Goal: Information Seeking & Learning: Find contact information

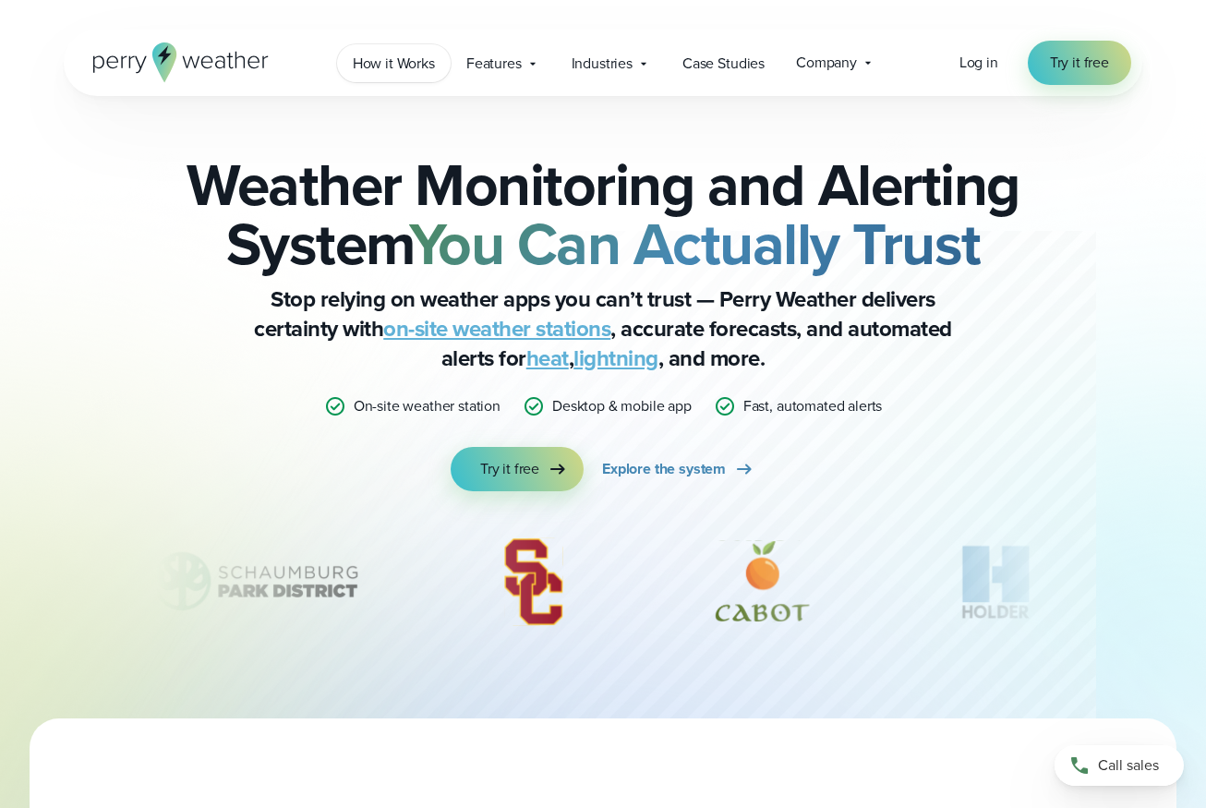
click at [414, 66] on span "How it Works" at bounding box center [394, 64] width 82 height 22
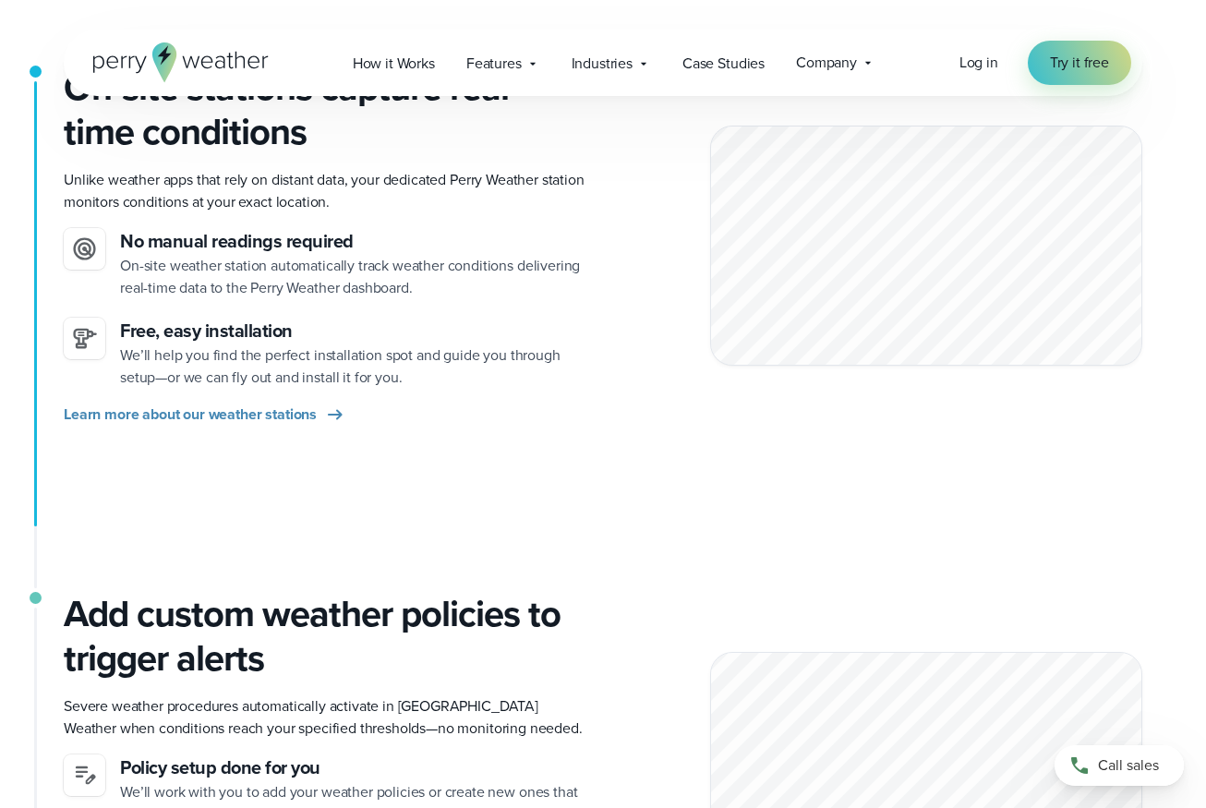
scroll to position [480, 0]
click at [237, 416] on span "Learn more about our weather stations" at bounding box center [190, 416] width 253 height 22
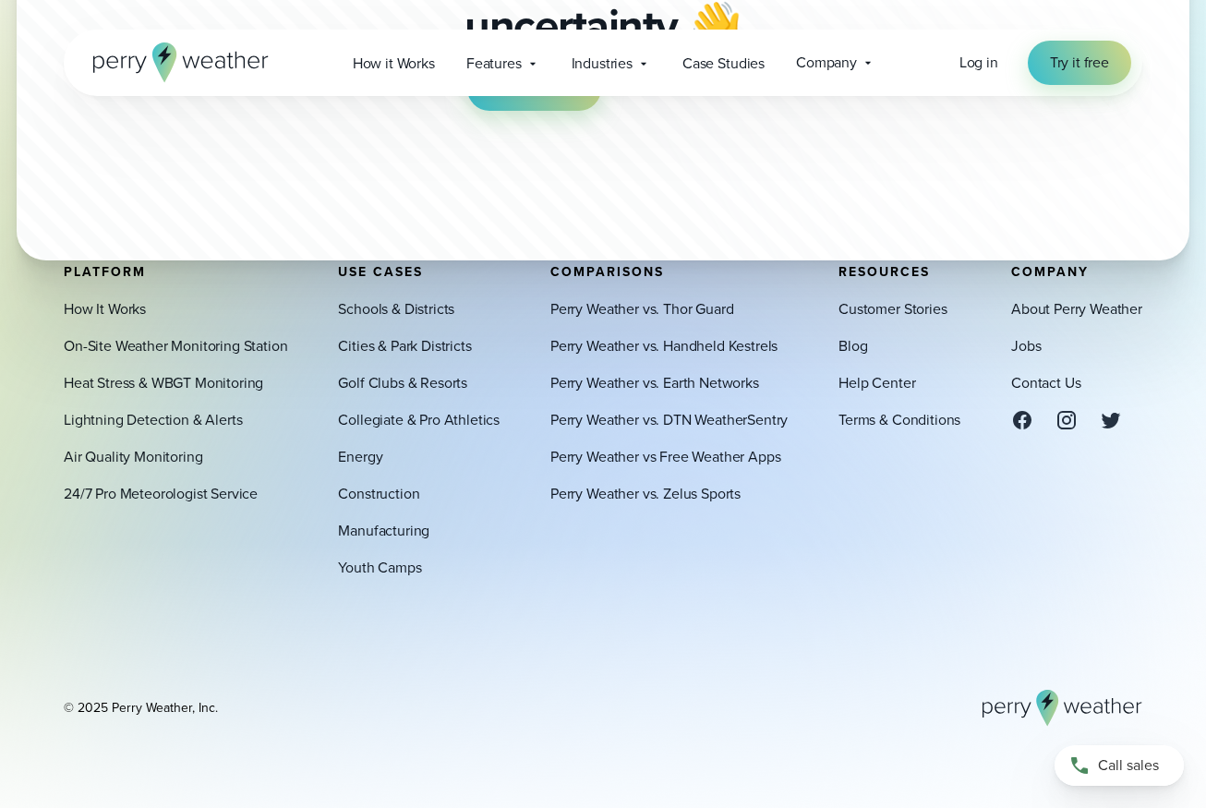
scroll to position [5810, 0]
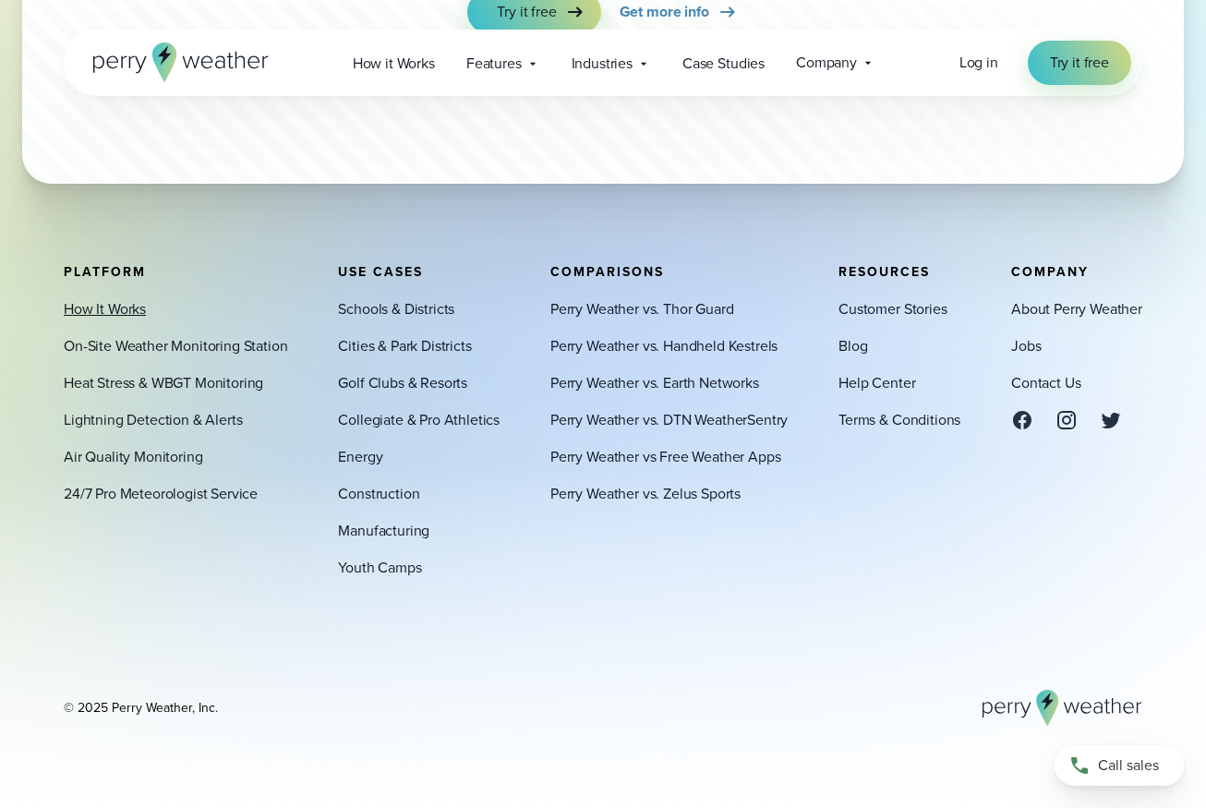
click at [115, 303] on link "How It Works" at bounding box center [105, 309] width 82 height 22
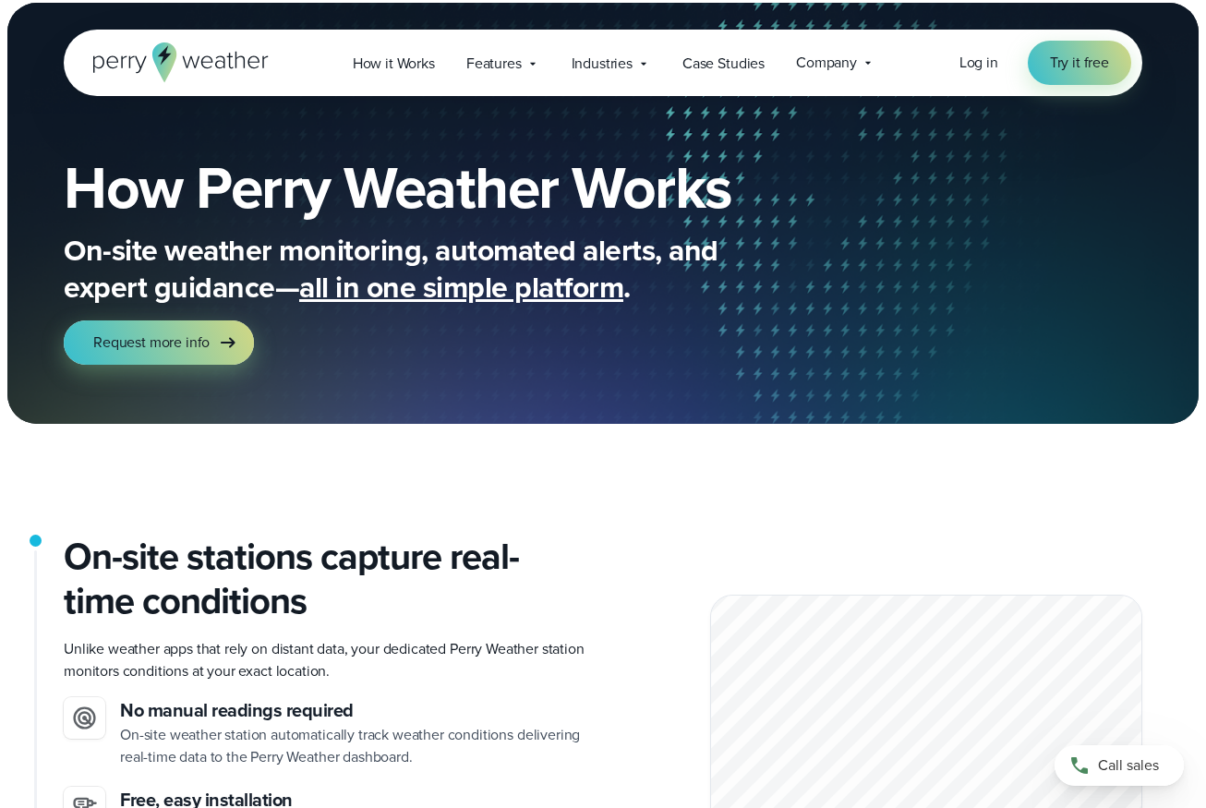
scroll to position [17, 0]
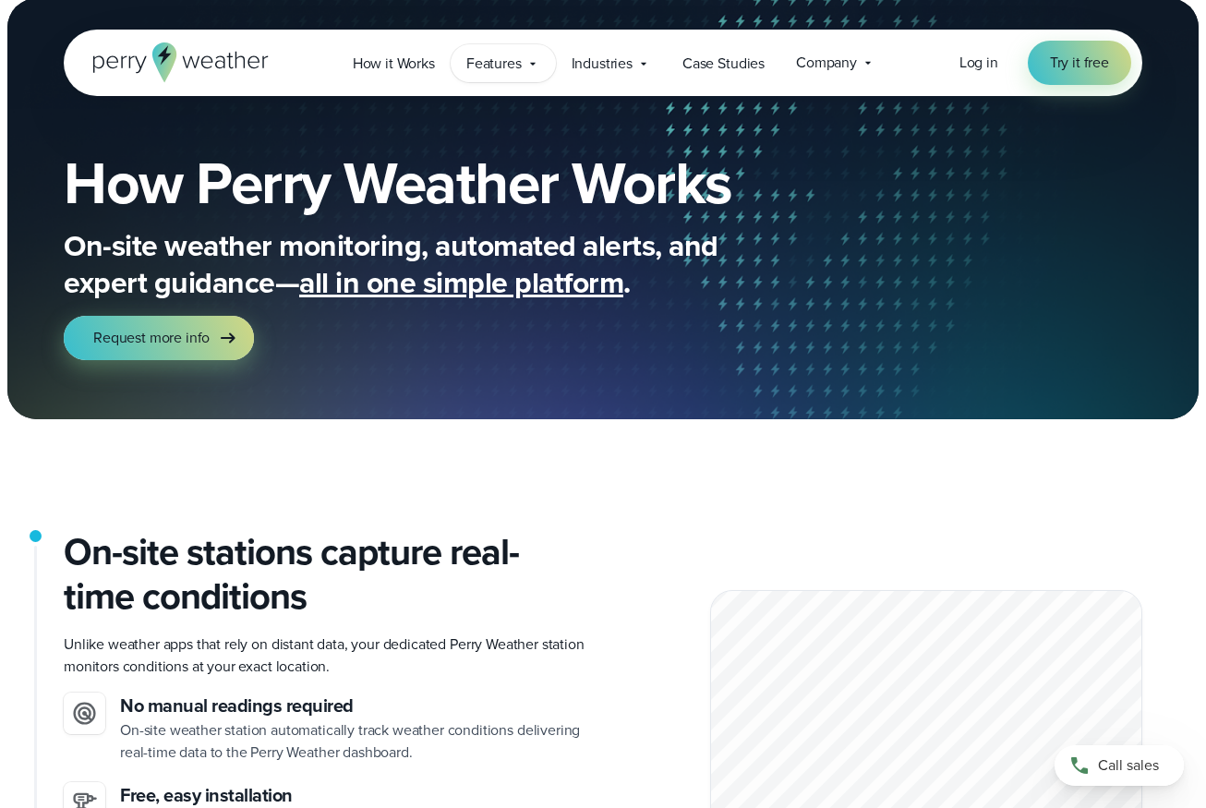
click at [493, 72] on span "Features" at bounding box center [493, 64] width 55 height 22
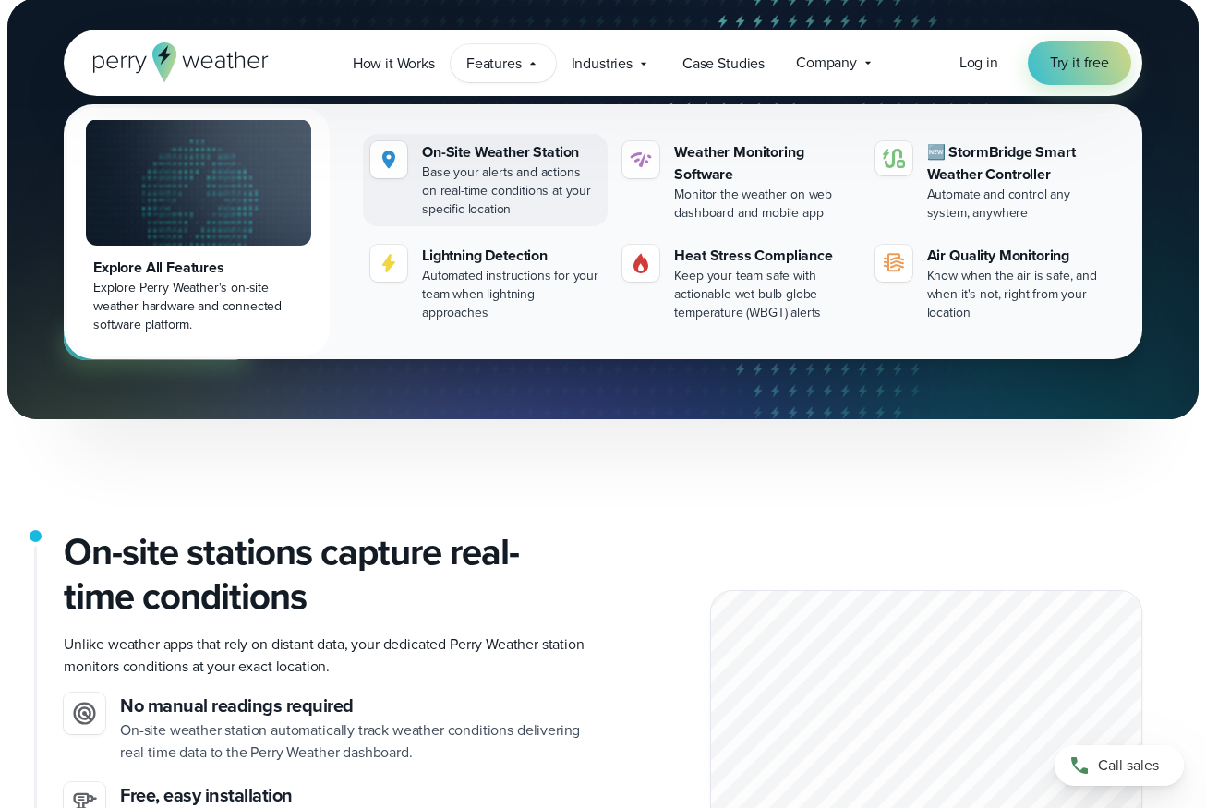
click at [505, 175] on div "Base your alerts and actions on real-time conditions at your specific location" at bounding box center [511, 190] width 178 height 55
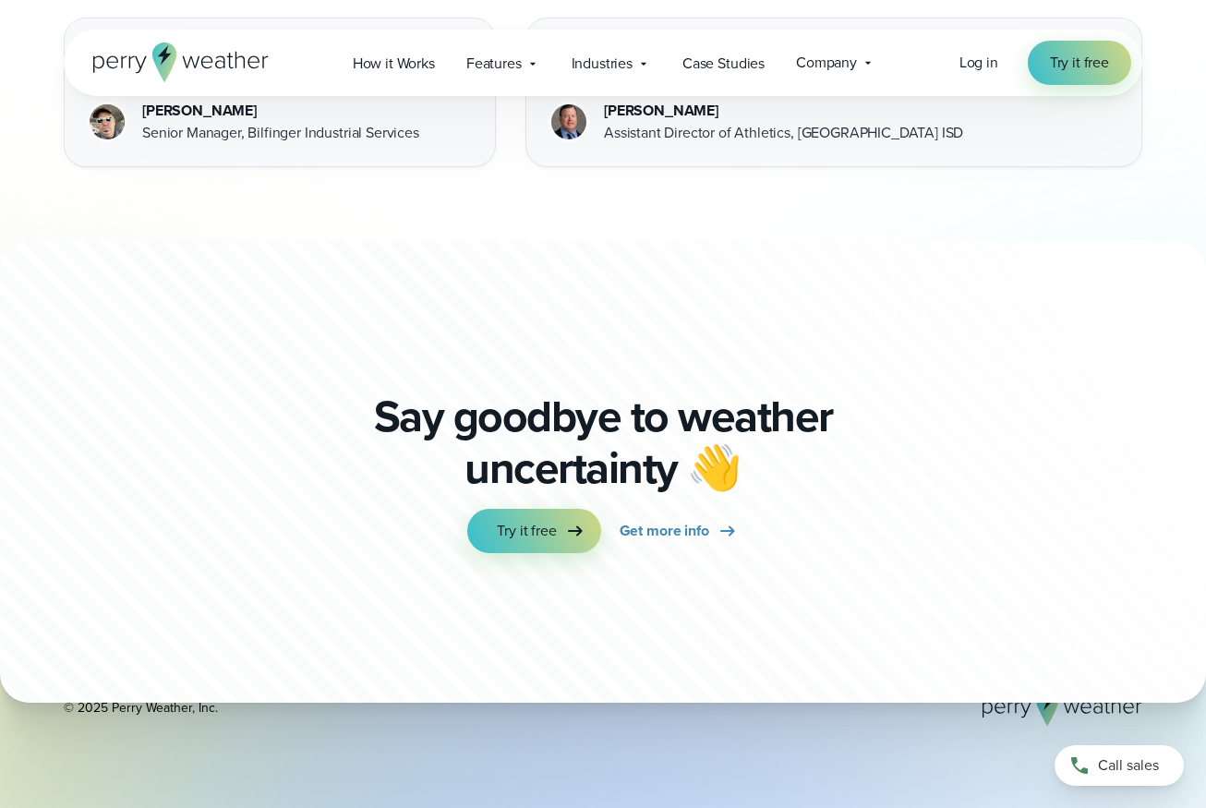
scroll to position [5810, 0]
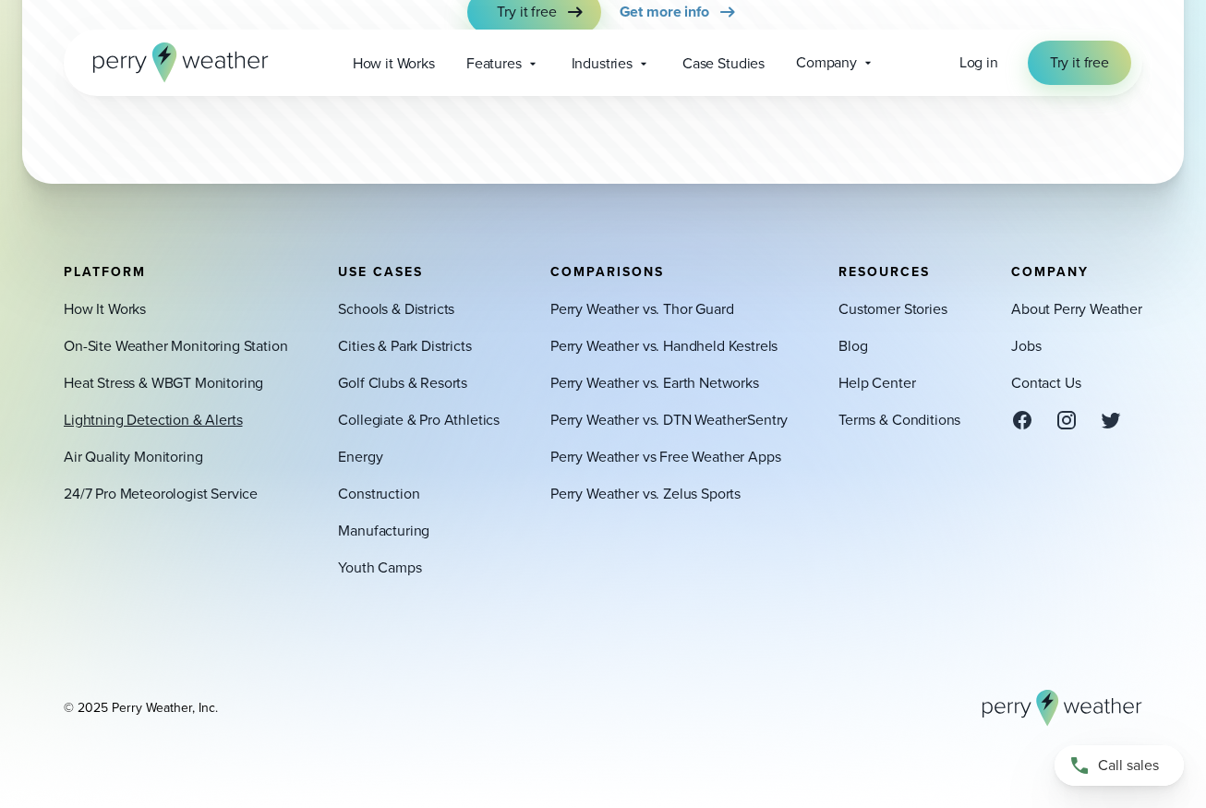
click at [178, 415] on link "Lightning Detection & Alerts" at bounding box center [153, 420] width 179 height 22
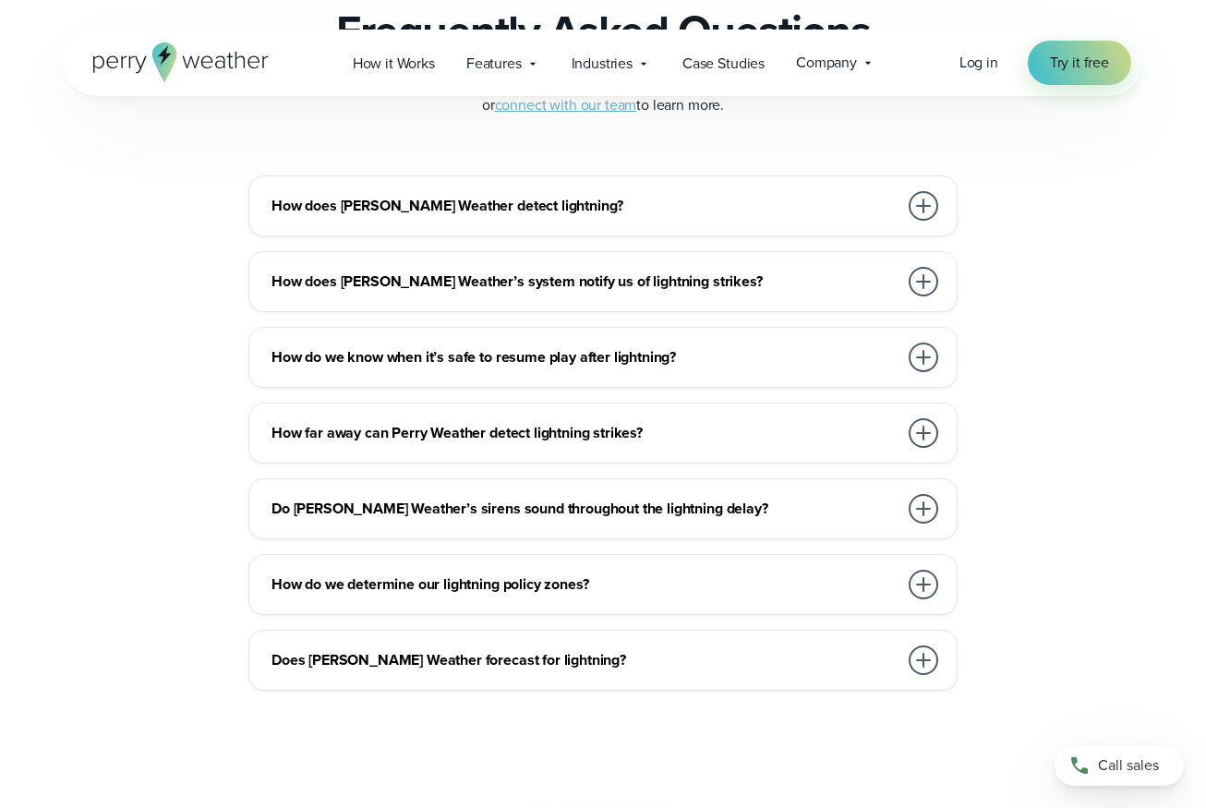
scroll to position [4091, 0]
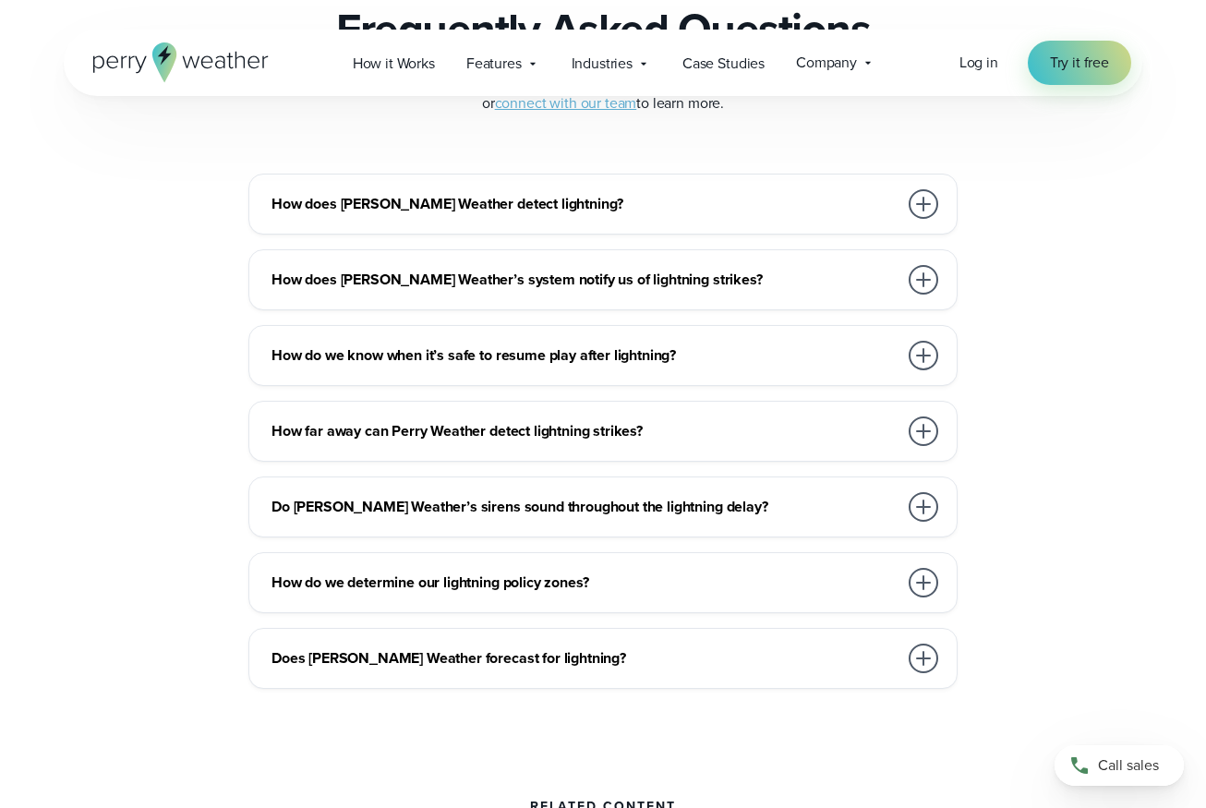
click at [472, 200] on h3 "How does [PERSON_NAME] Weather detect lightning?" at bounding box center [585, 204] width 626 height 22
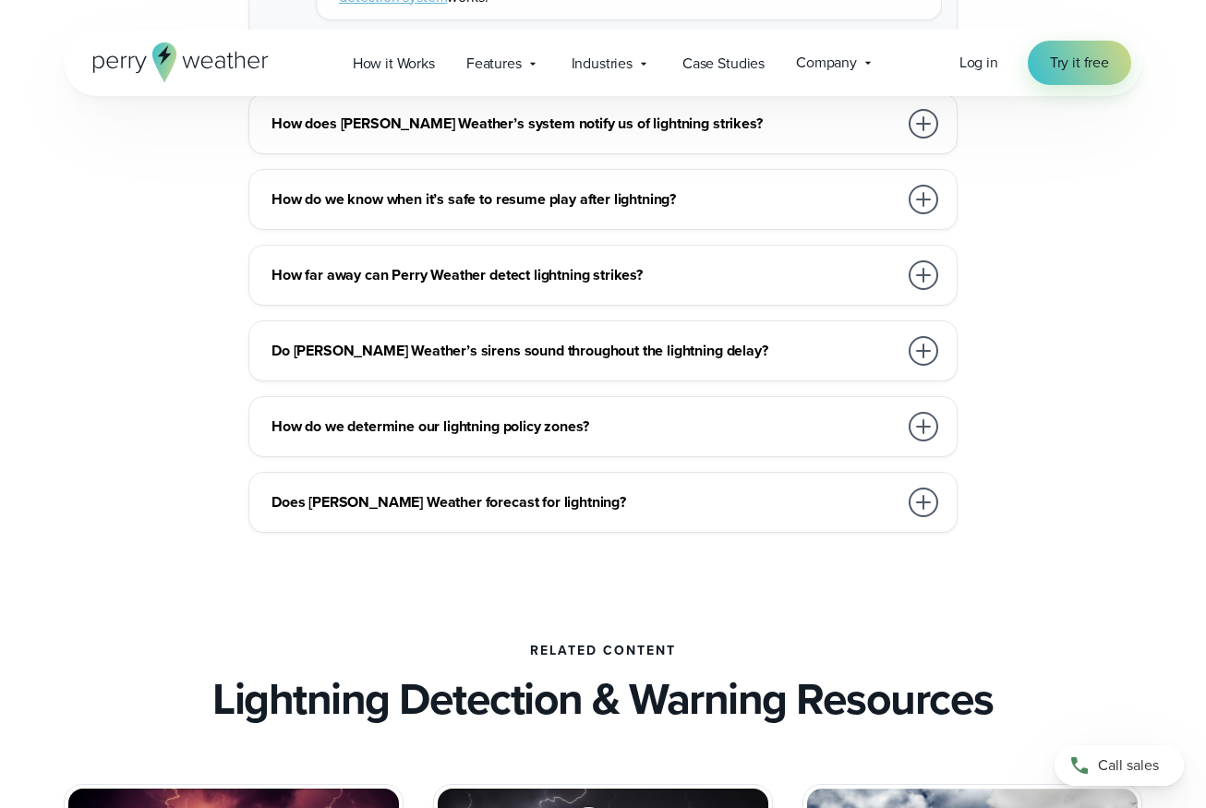
scroll to position [4559, 0]
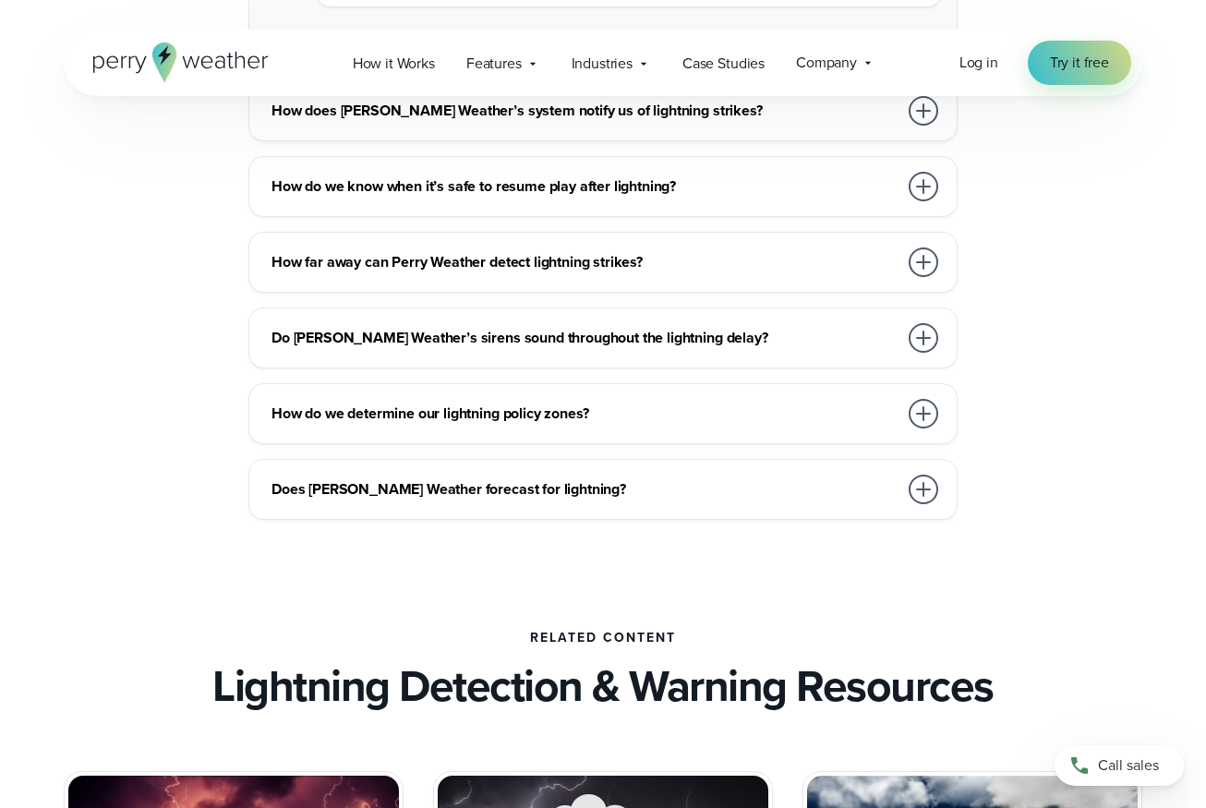
click at [412, 346] on h3 "Do Perry Weather’s sirens sound throughout the lightning delay?" at bounding box center [585, 338] width 626 height 22
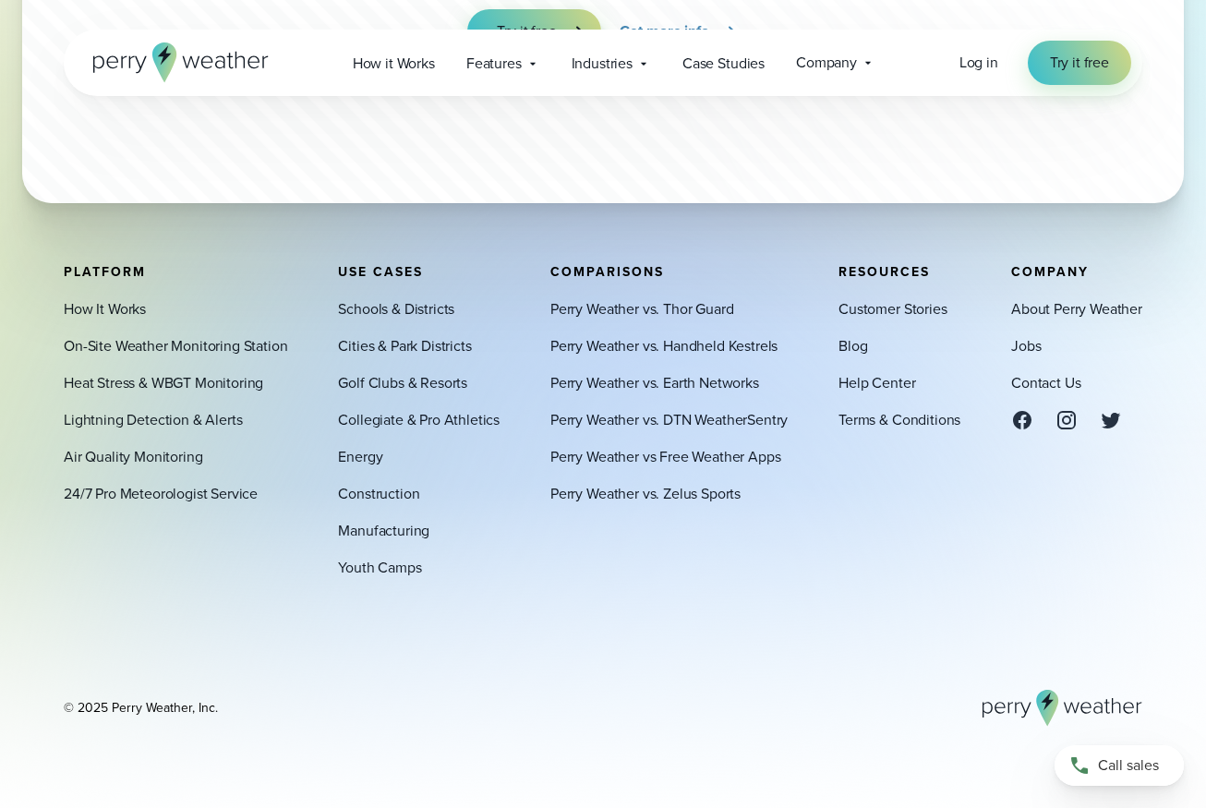
scroll to position [5917, 0]
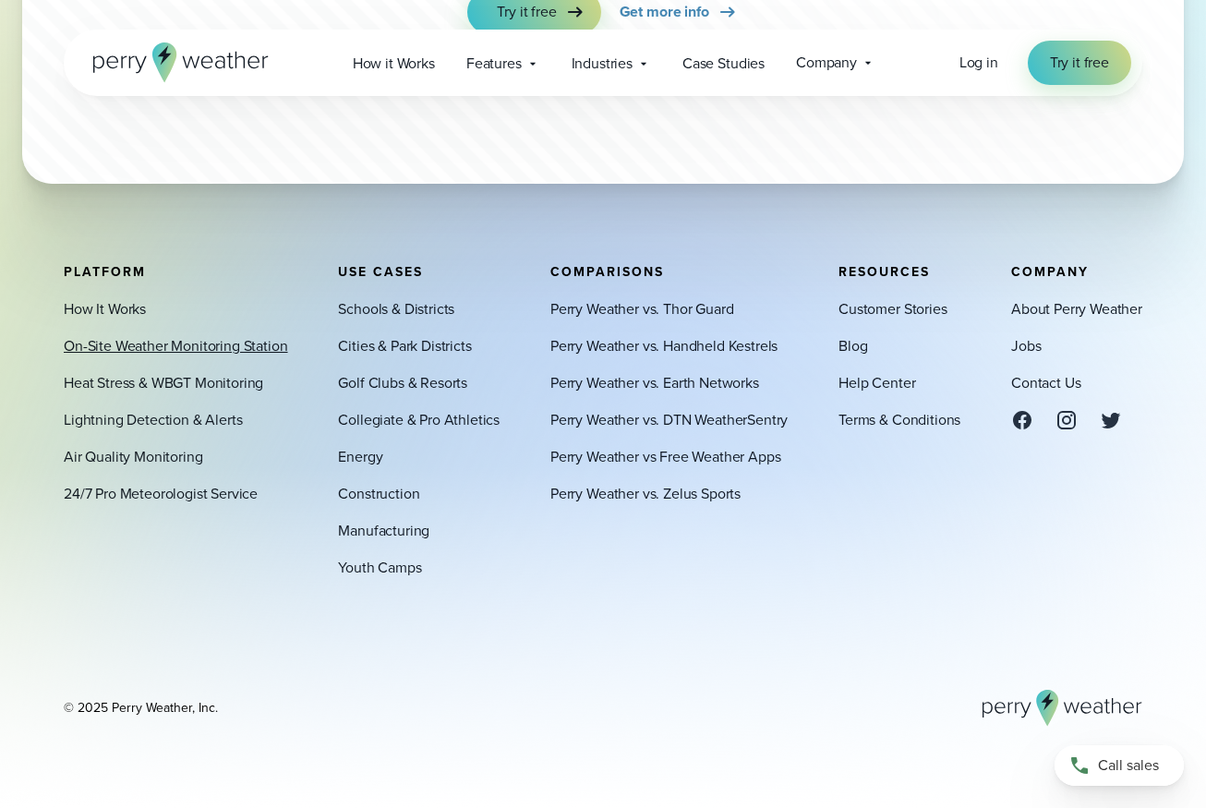
click at [235, 342] on link "On-Site Weather Monitoring Station" at bounding box center [176, 346] width 224 height 22
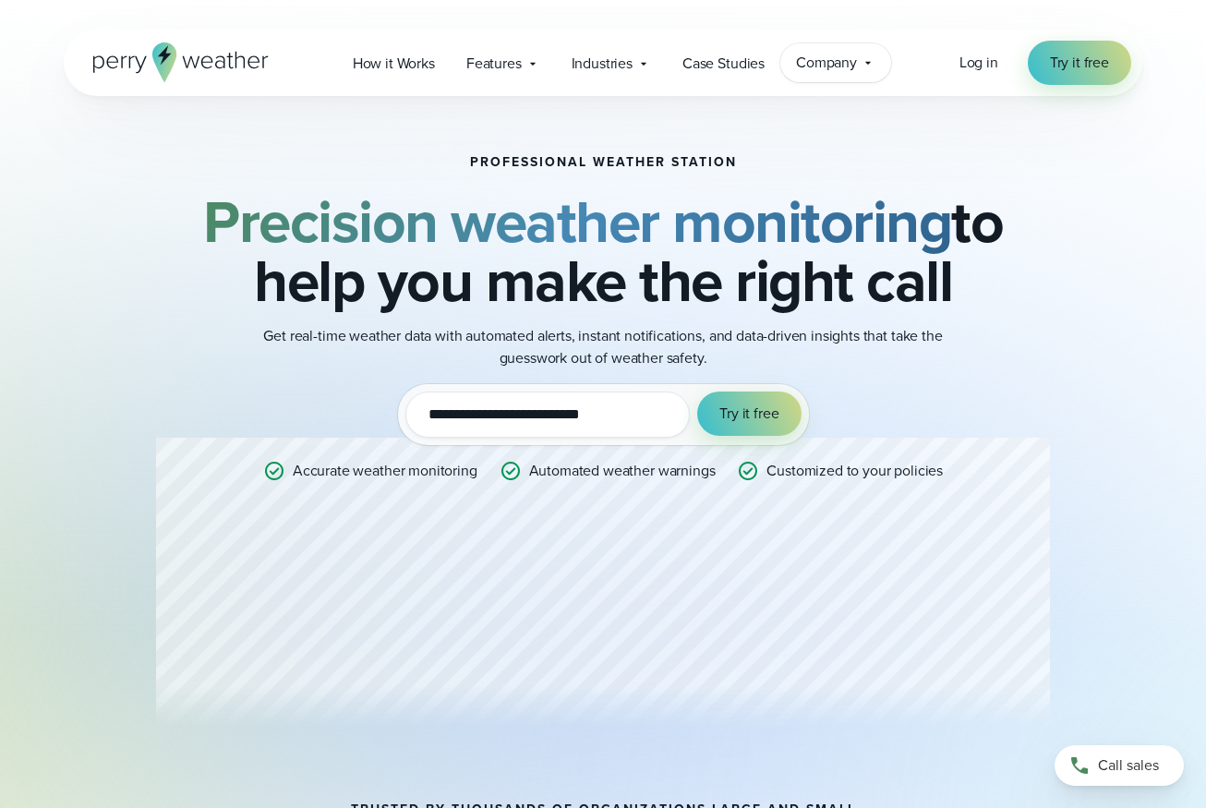
click at [837, 74] on div "Company Contact Us Reach out to us for sales or support questions" at bounding box center [835, 62] width 111 height 39
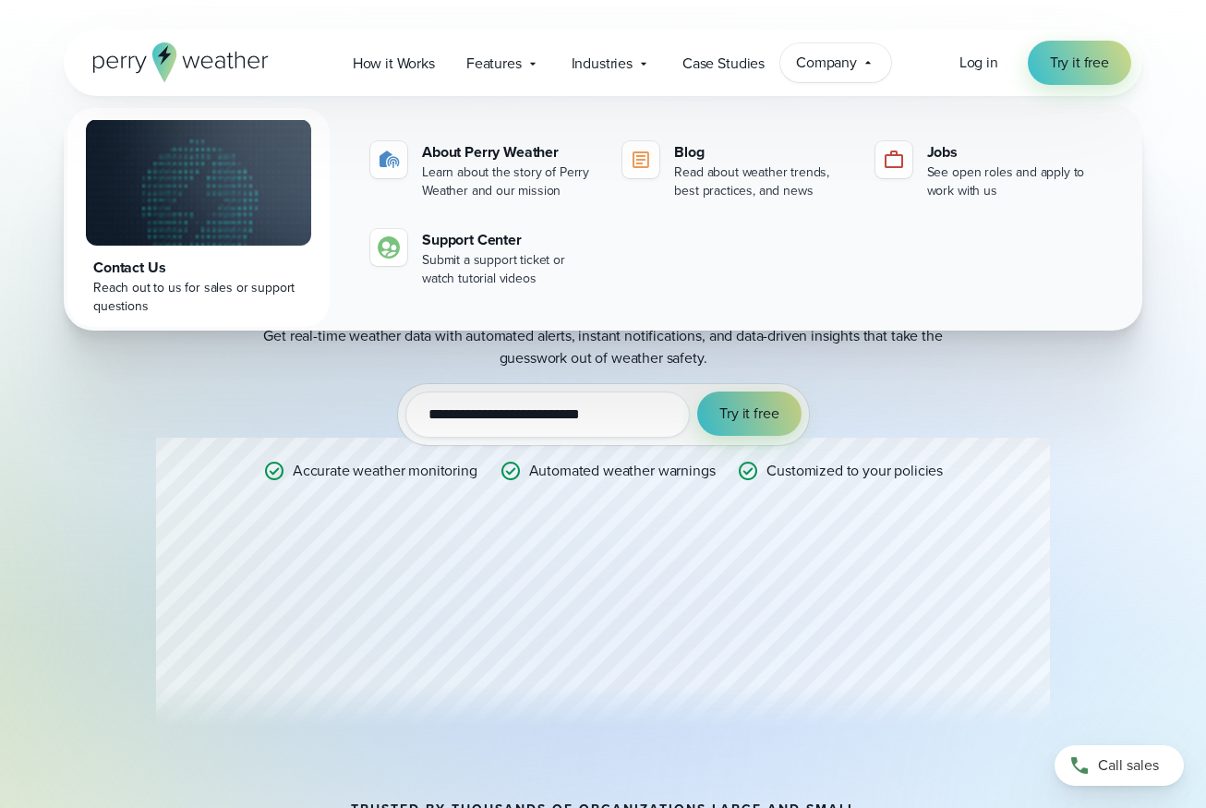
click at [150, 260] on div "Contact Us" at bounding box center [198, 268] width 211 height 22
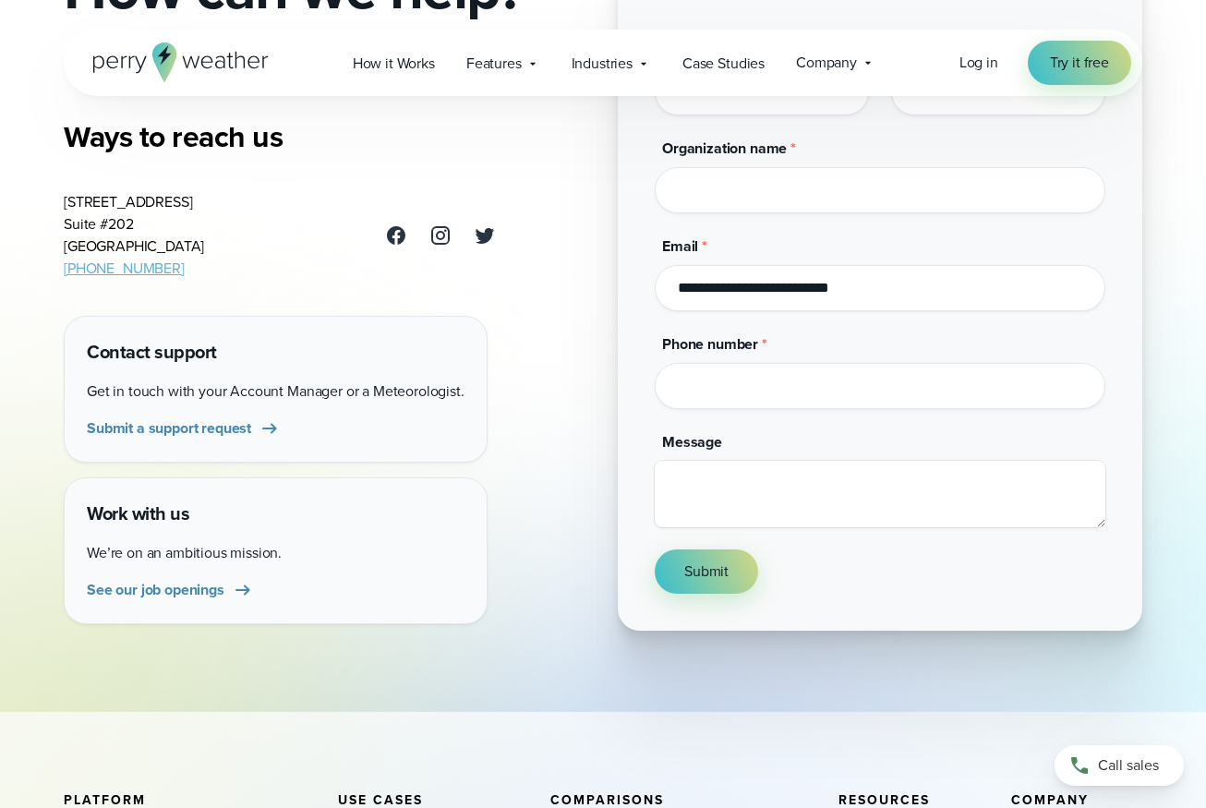
scroll to position [257, 0]
click at [558, 397] on div "Contact Us How can we help? Ways to reach us [STREET_ADDRESS] [PHONE_NUMBER] Co…" at bounding box center [603, 186] width 1079 height 887
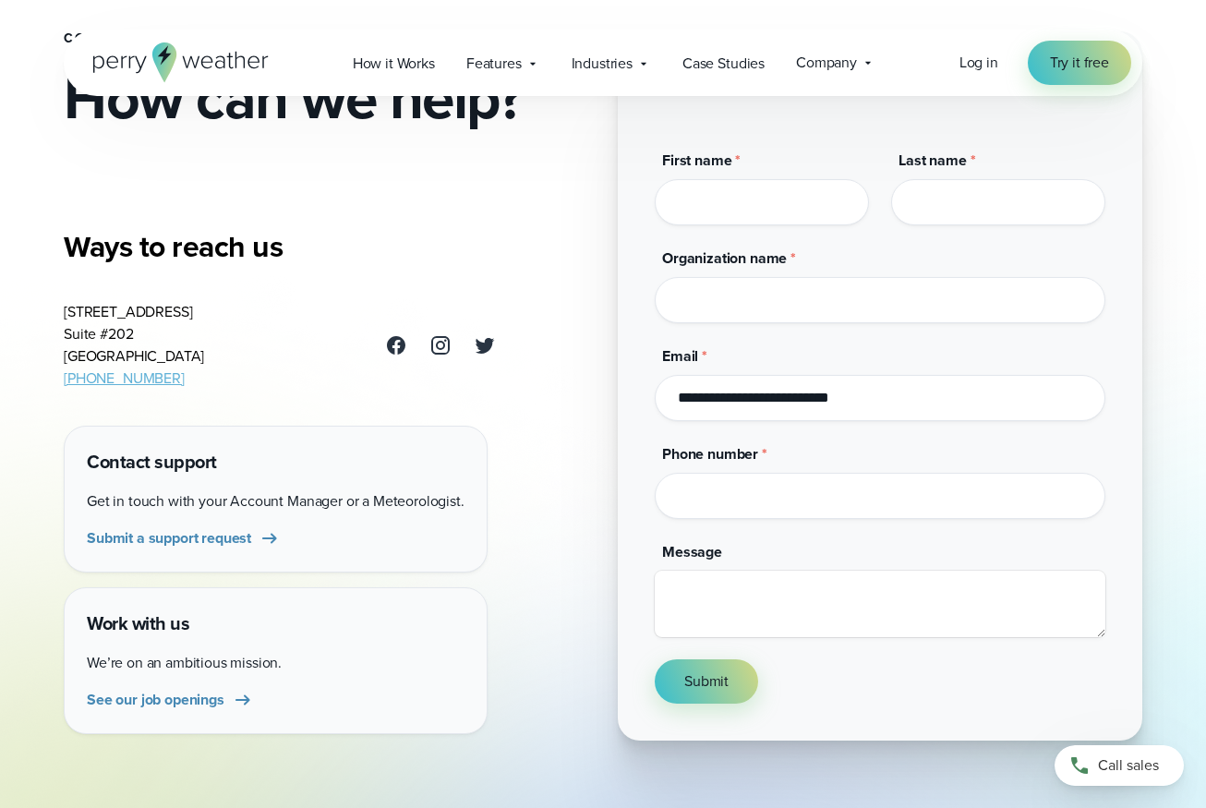
scroll to position [100, 0]
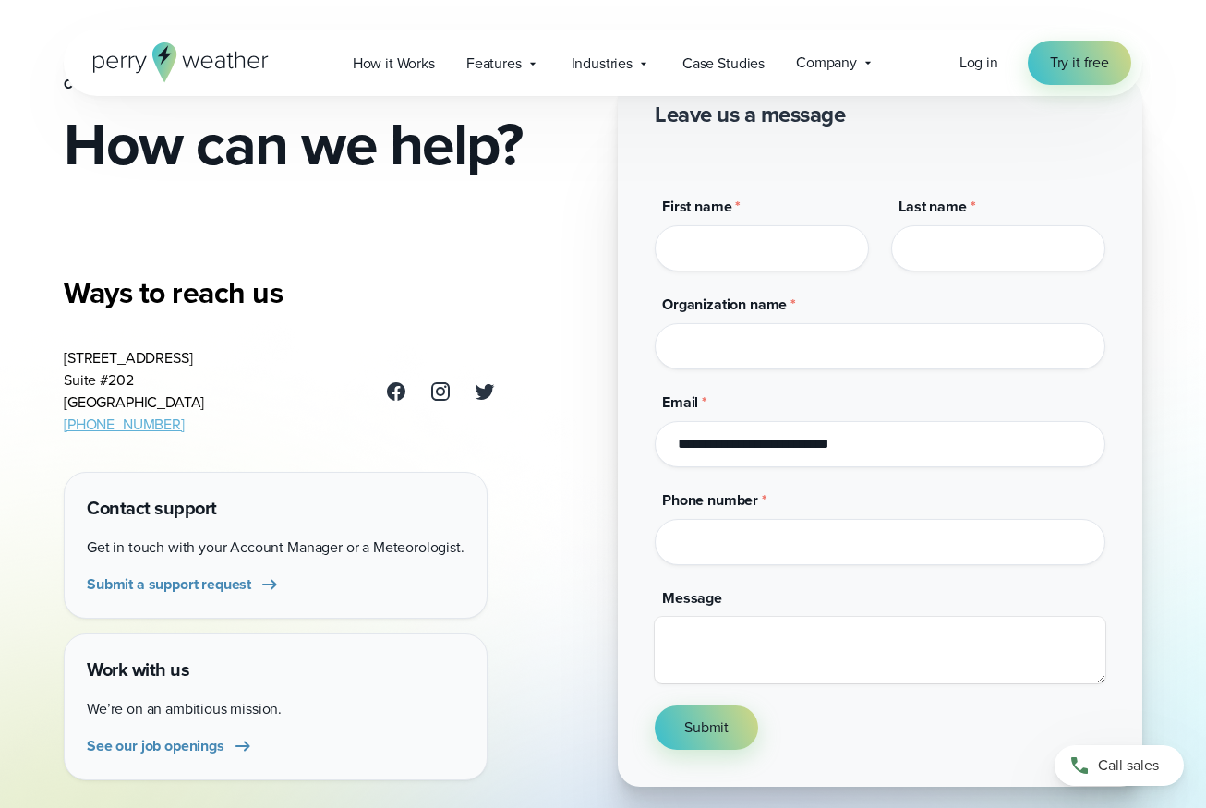
click at [520, 307] on div "Contact Us How can we help? Ways to reach us [STREET_ADDRESS] [PHONE_NUMBER] Co…" at bounding box center [603, 343] width 1079 height 887
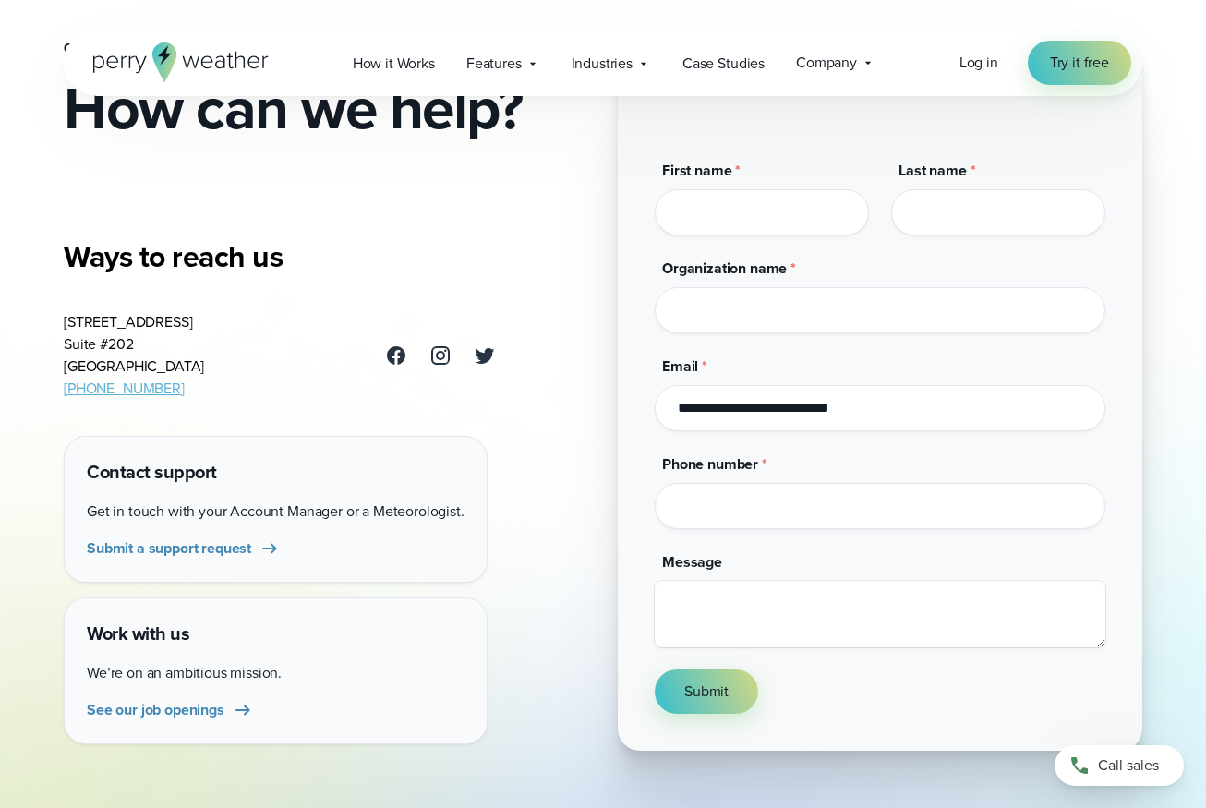
scroll to position [95, 0]
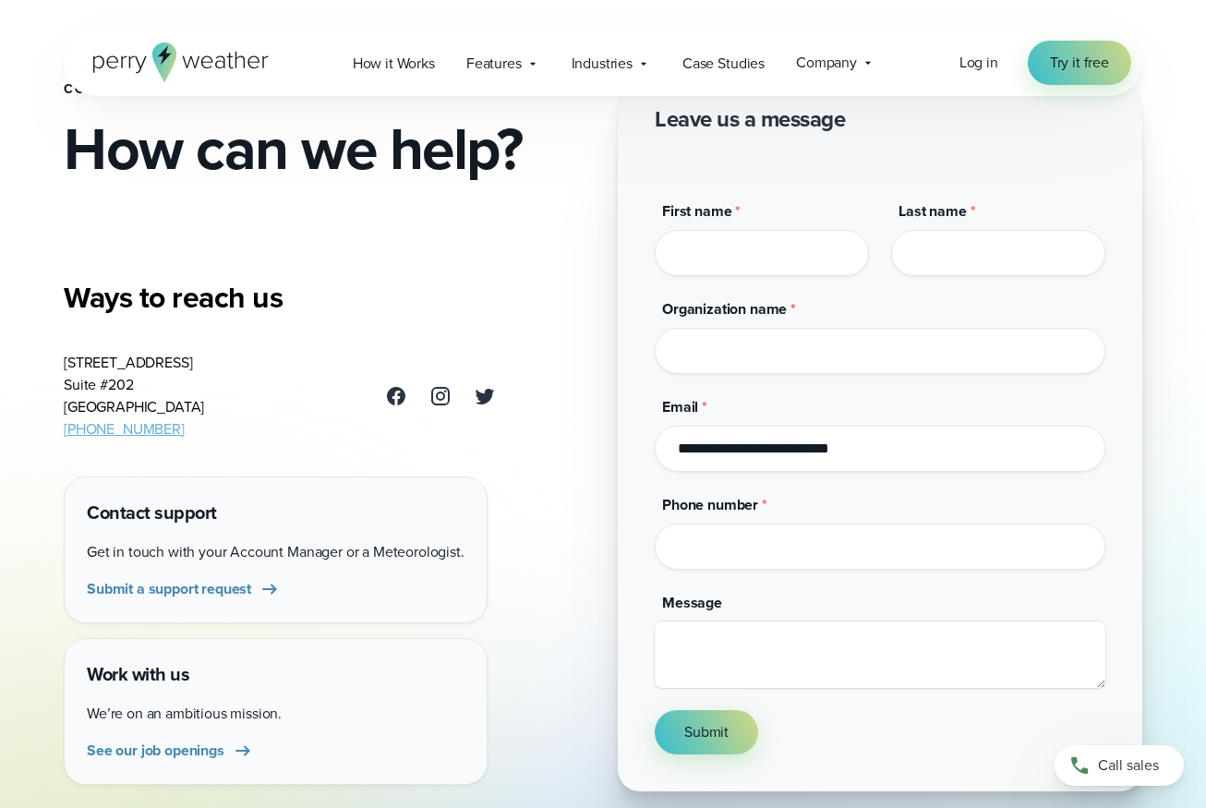
click at [387, 395] on icon at bounding box center [396, 396] width 18 height 18
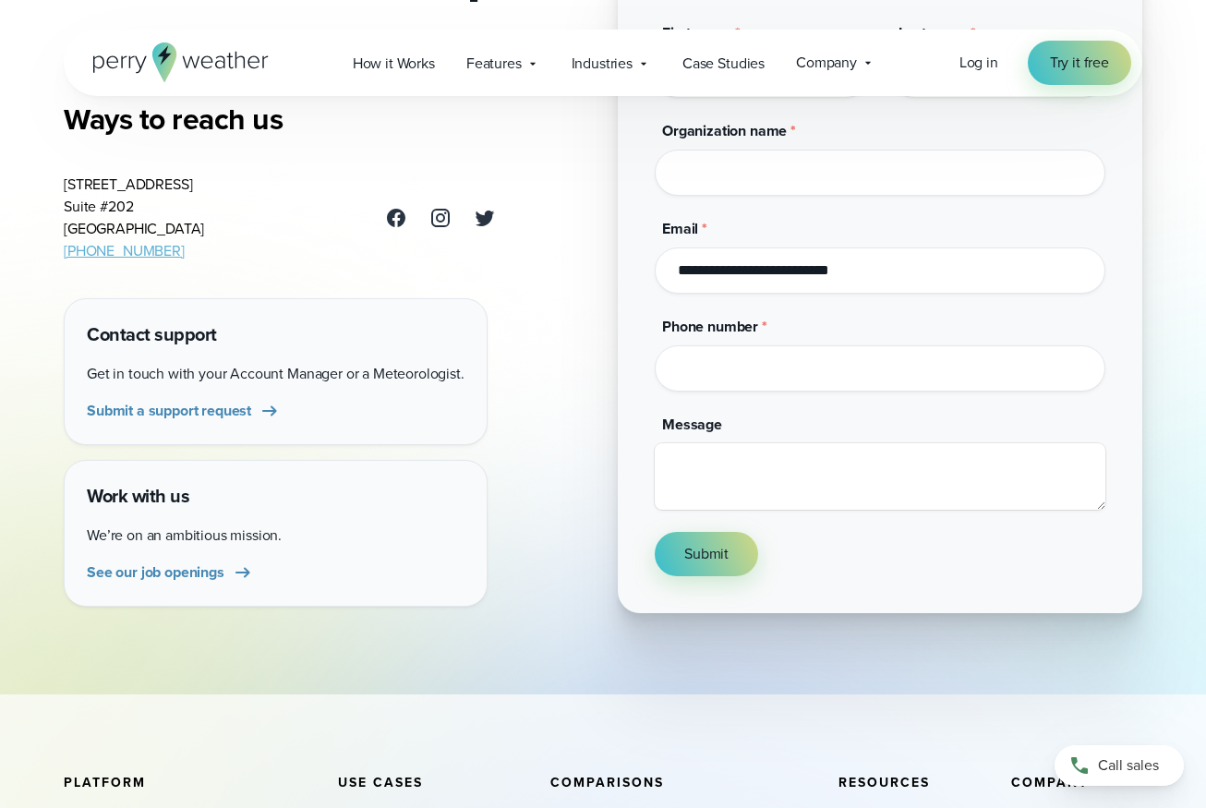
scroll to position [0, 0]
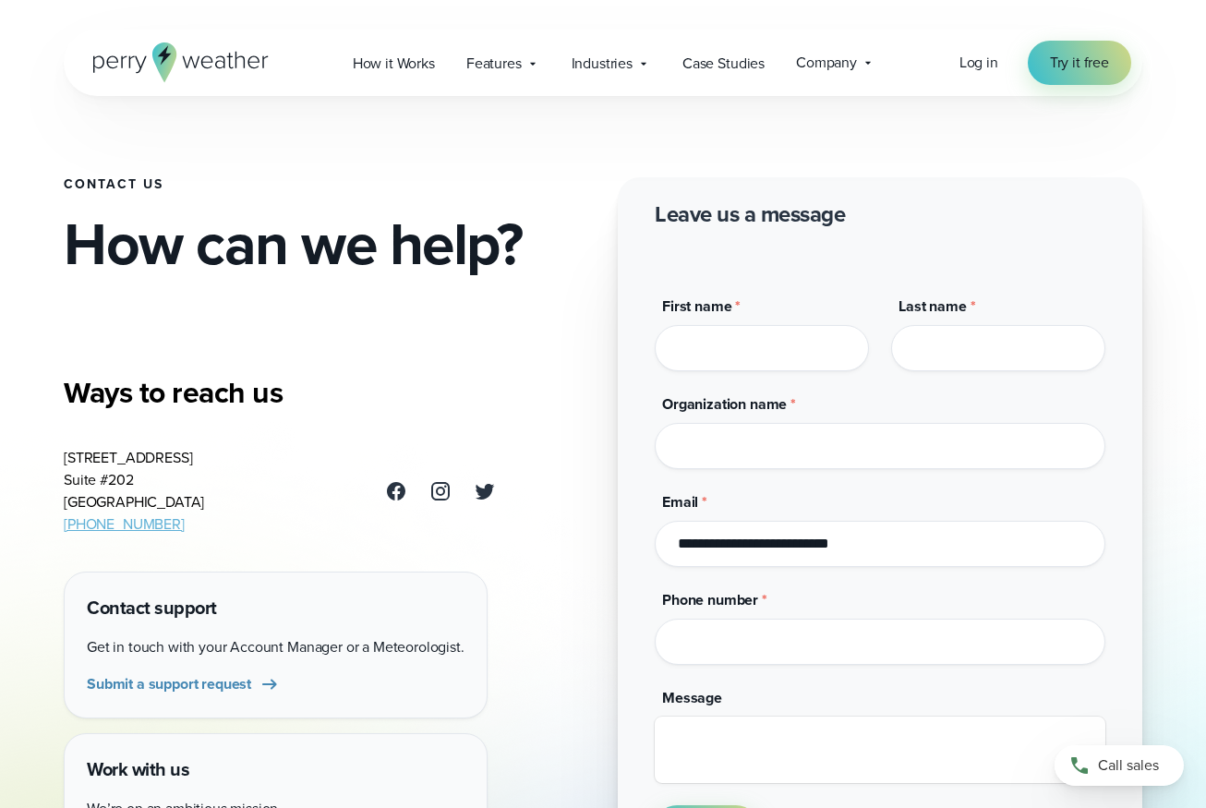
click at [493, 398] on h3 "Ways to reach us" at bounding box center [280, 392] width 432 height 37
drag, startPoint x: 203, startPoint y: 463, endPoint x: 56, endPoint y: 452, distance: 147.3
click at [56, 452] on div "Contact Us How can we help? Ways to reach us [STREET_ADDRESS] [PHONE_NUMBER] Co…" at bounding box center [603, 443] width 1206 height 887
copy address "[STREET_ADDRESS]"
click at [518, 311] on div "Contact Us How can we help?" at bounding box center [326, 205] width 525 height 219
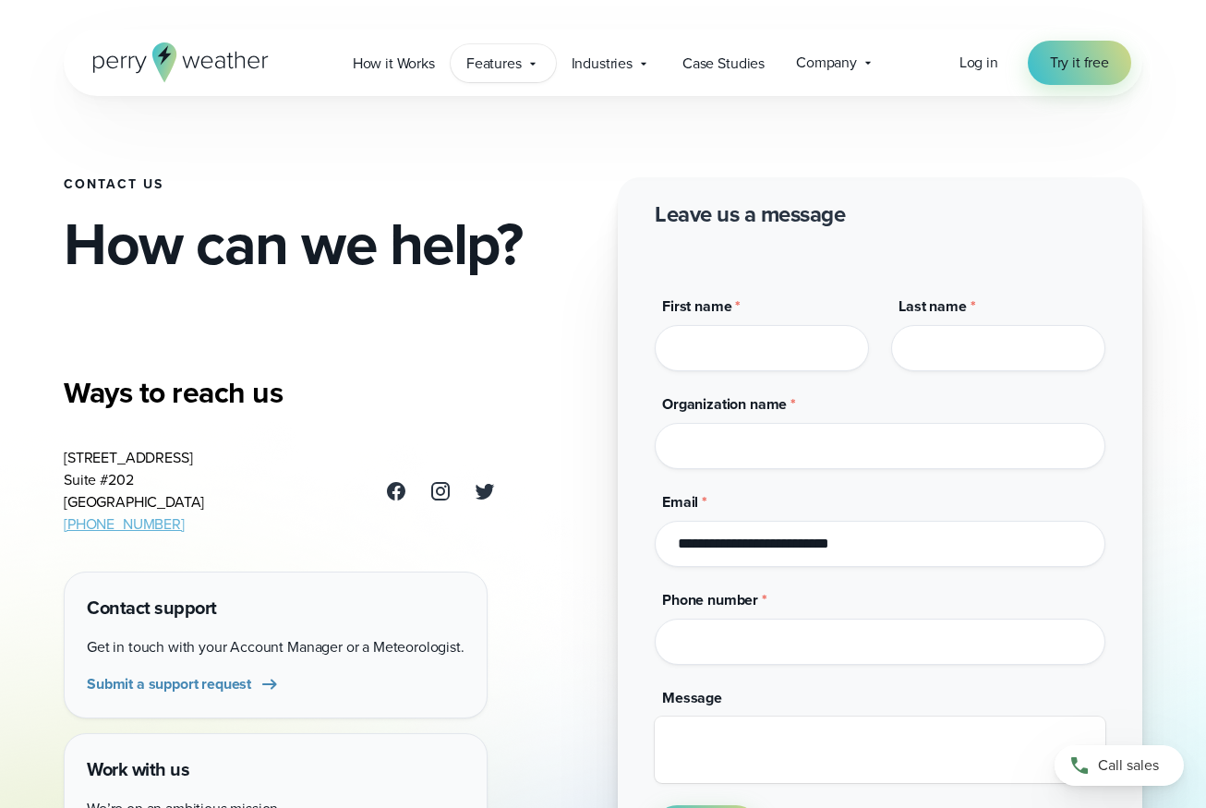
click at [513, 72] on span "Features" at bounding box center [493, 64] width 55 height 22
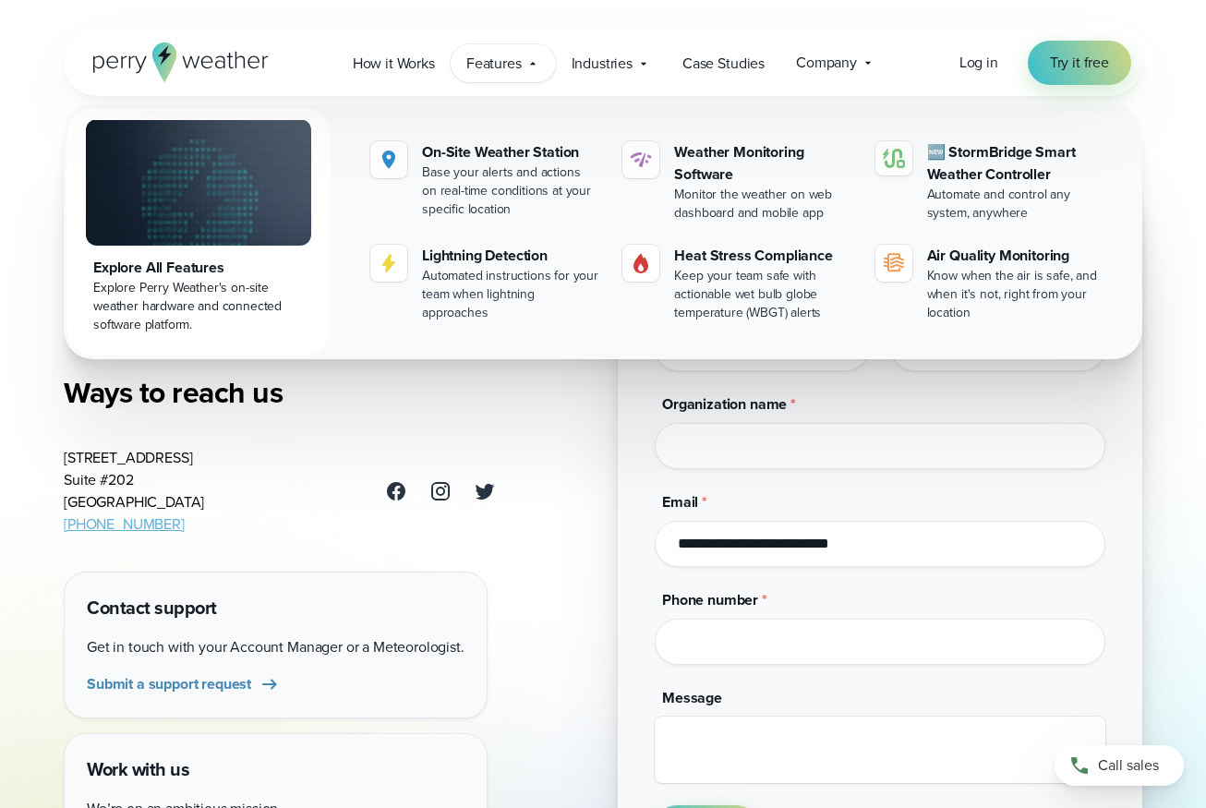
click at [513, 72] on span "Features" at bounding box center [493, 64] width 55 height 22
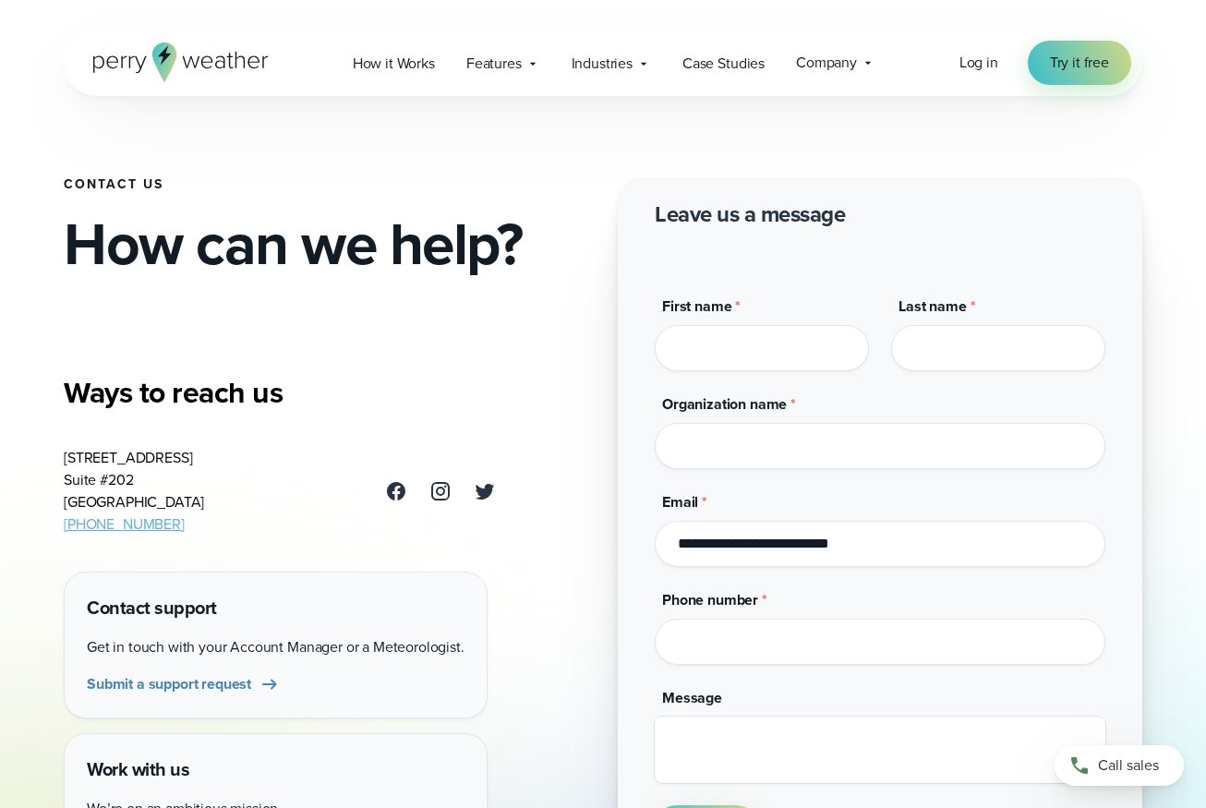
click at [576, 160] on div "Contact Us How can we help?" at bounding box center [326, 205] width 525 height 219
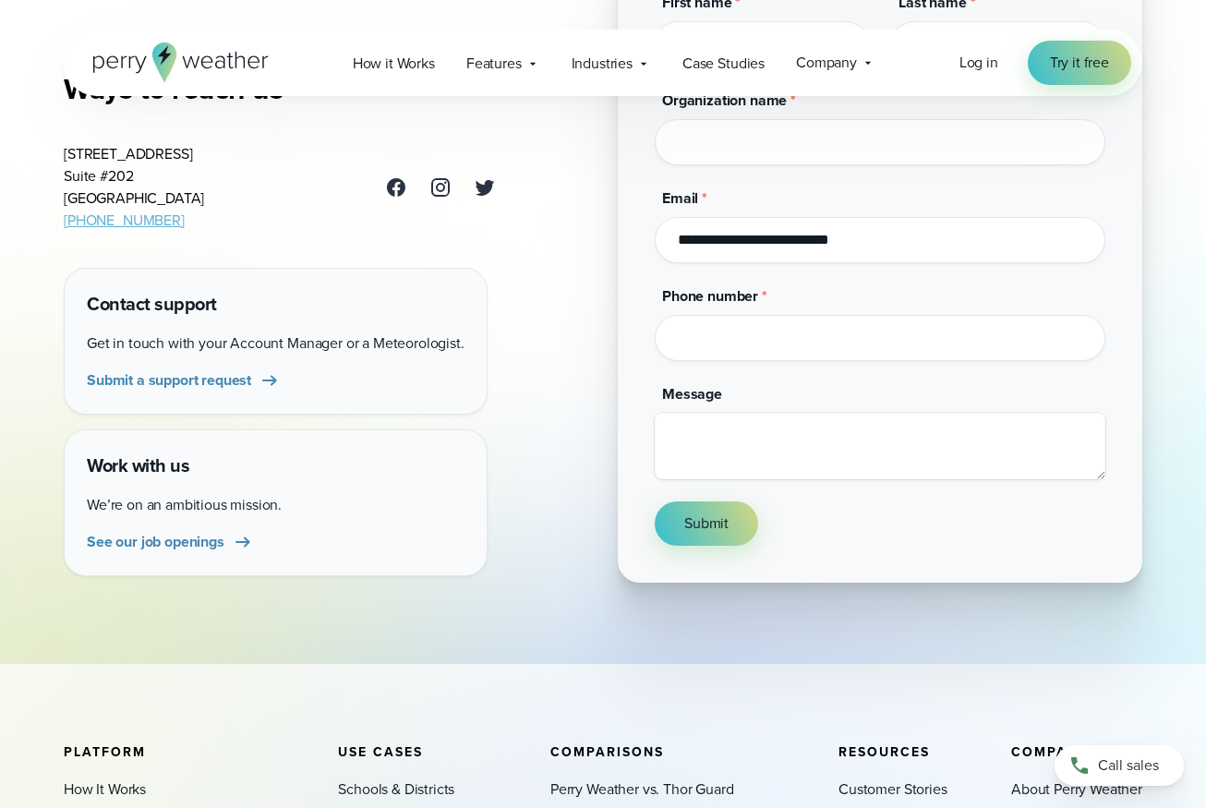
scroll to position [108, 0]
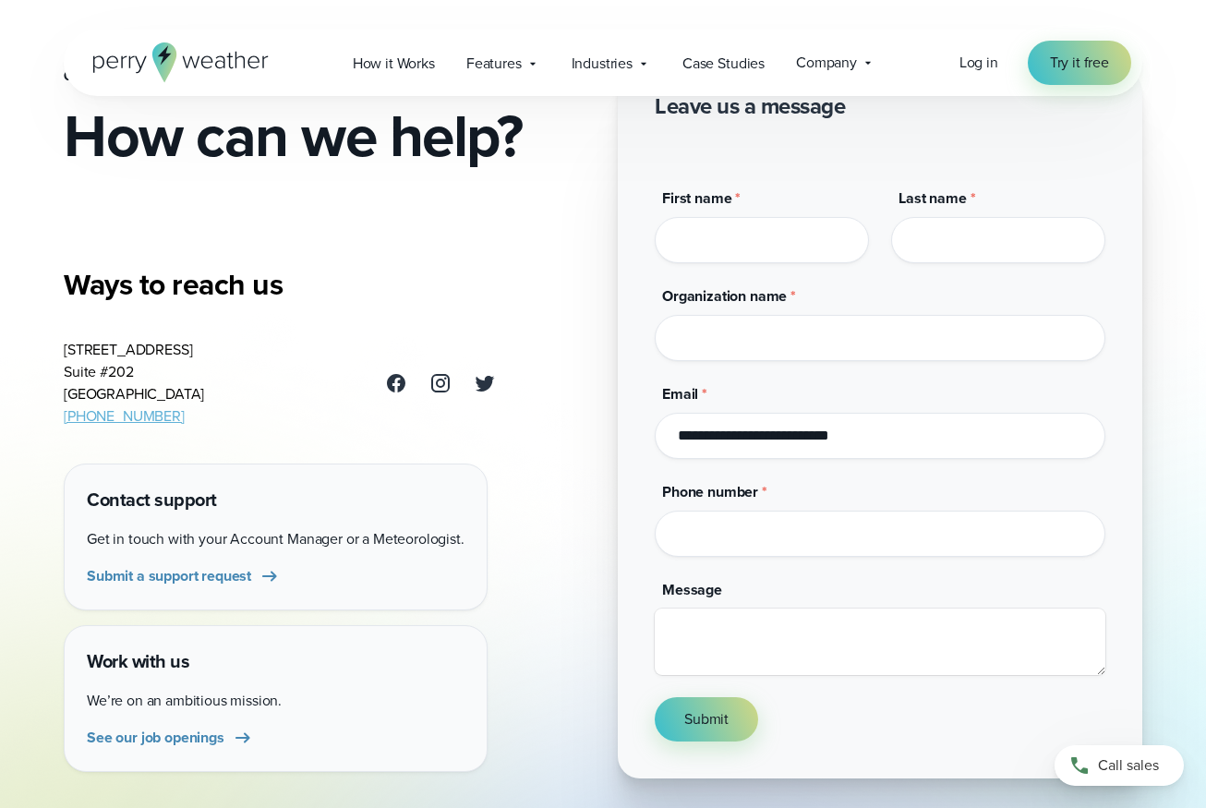
click at [551, 178] on div "Contact Us How can we help?" at bounding box center [326, 97] width 525 height 219
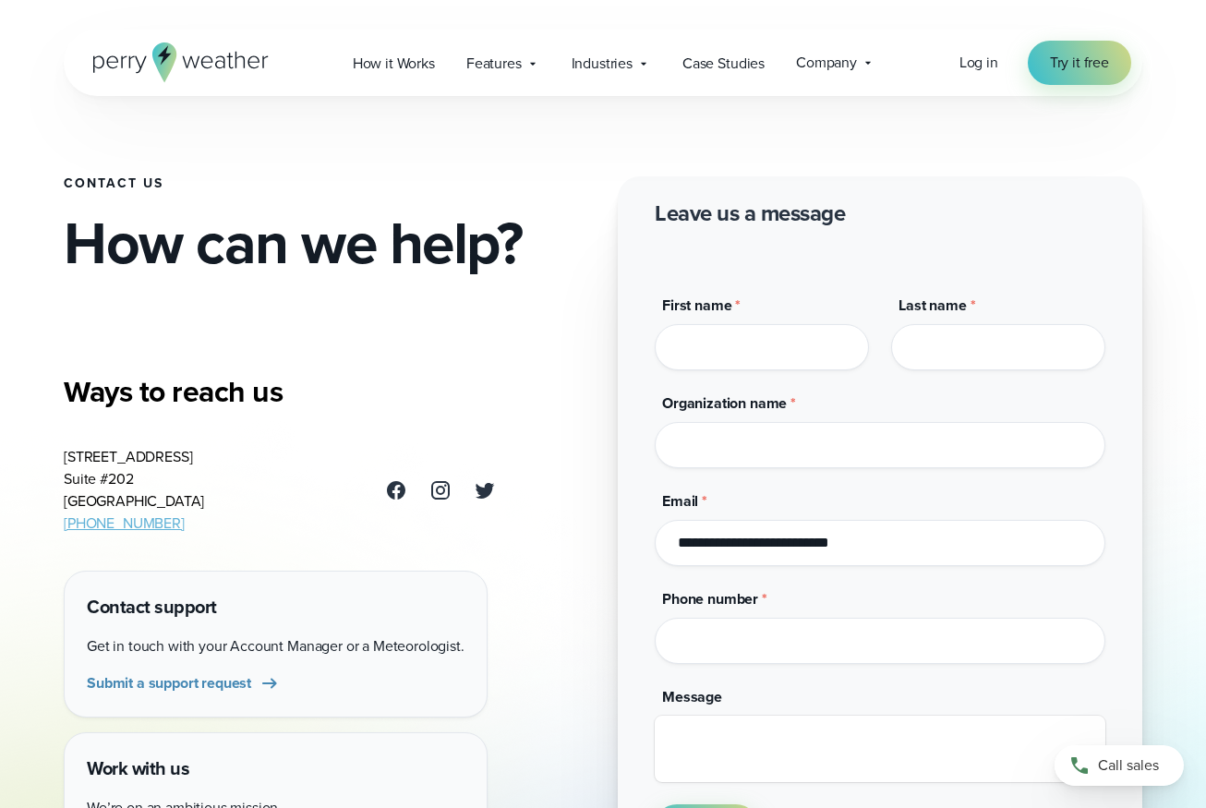
scroll to position [0, 0]
